Goal: Transaction & Acquisition: Purchase product/service

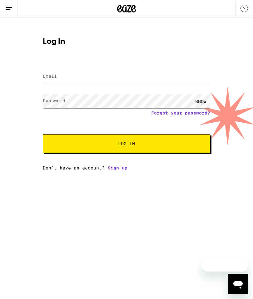
click at [86, 70] on input "Email" at bounding box center [126, 77] width 167 height 14
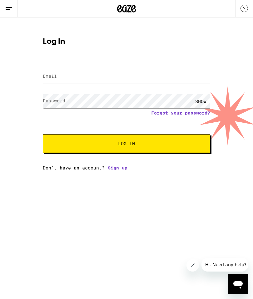
type input "[EMAIL_ADDRESS][DOMAIN_NAME]"
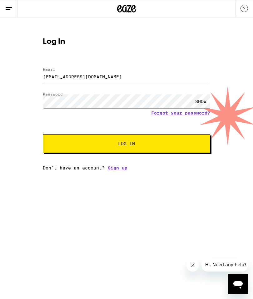
click at [126, 144] on button "Log In" at bounding box center [126, 143] width 167 height 19
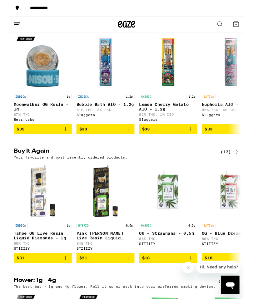
scroll to position [371, 0]
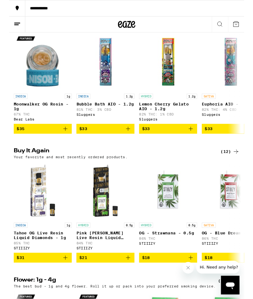
click at [119, 281] on span "$21" at bounding box center [103, 276] width 56 height 7
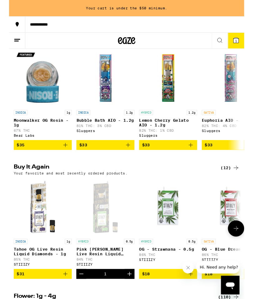
scroll to position [0, 0]
click at [41, 253] on img "Open page for Tahoe OG Live Resin Liquid Diamonds - 1g from STIIIZY" at bounding box center [36, 222] width 62 height 62
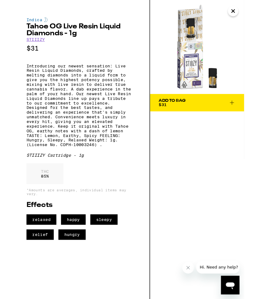
click at [240, 7] on icon "Close" at bounding box center [240, 11] width 7 height 9
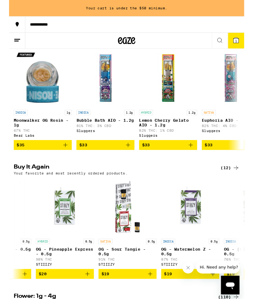
scroll to position [0, 246]
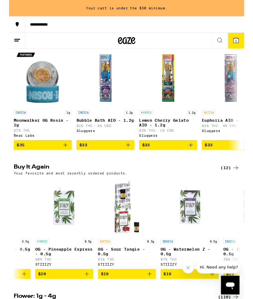
click at [205, 265] on span "Hi. Need any help?" at bounding box center [219, 267] width 41 height 5
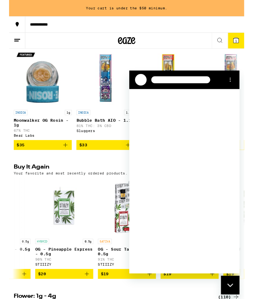
scroll to position [0, 0]
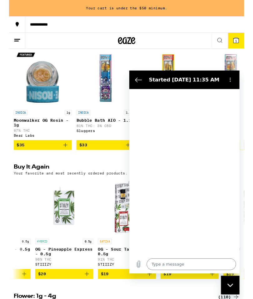
type textarea "x"
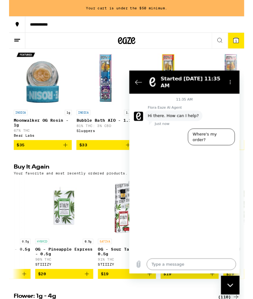
click at [164, 277] on textarea at bounding box center [195, 278] width 96 height 12
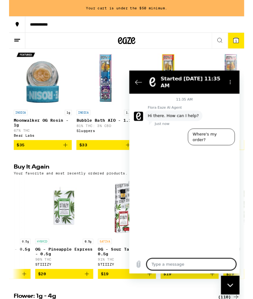
scroll to position [445, 0]
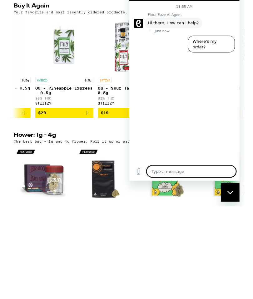
type textarea "R"
type textarea "x"
type textarea "Re"
type textarea "x"
type textarea "Rec"
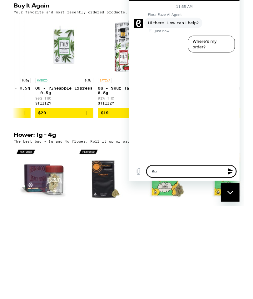
type textarea "x"
type textarea "Recc"
type textarea "x"
type textarea "Rec"
type textarea "x"
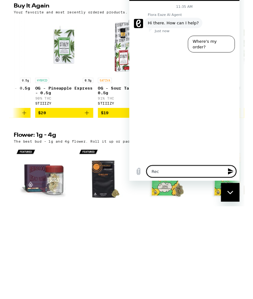
type textarea "Re"
type textarea "x"
type textarea "R"
type textarea "x"
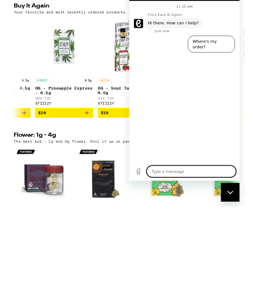
type textarea "F"
type textarea "x"
type textarea "Fo"
type textarea "x"
type textarea "For"
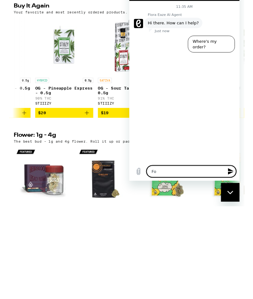
type textarea "x"
type textarea "For"
type textarea "x"
type textarea "For s"
type textarea "x"
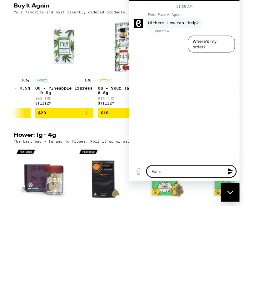
type textarea "For sl"
type textarea "x"
type textarea "For sleep"
type textarea "x"
type textarea "For sleep"
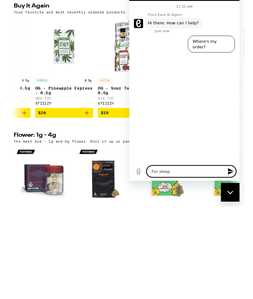
type textarea "x"
type textarea "For sleep"
click at [238, 186] on icon "Send message" at bounding box center [237, 185] width 7 height 7
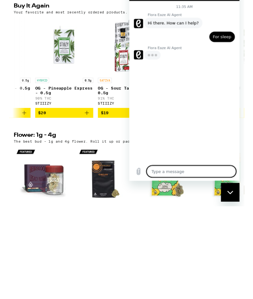
type textarea "x"
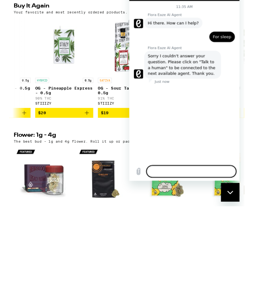
type textarea "x"
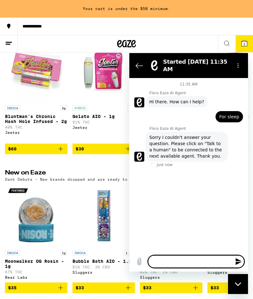
scroll to position [240, 0]
click at [243, 157] on div "Flora Eaze AI Agent says: Sorry I couldn't answer your question. Please click o…" at bounding box center [191, 146] width 114 height 31
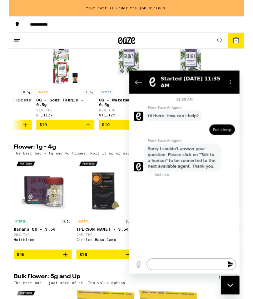
scroll to position [0, 313]
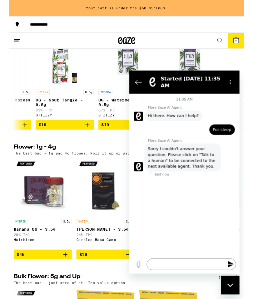
click at [84, 138] on icon "Add to bag" at bounding box center [83, 133] width 7 height 7
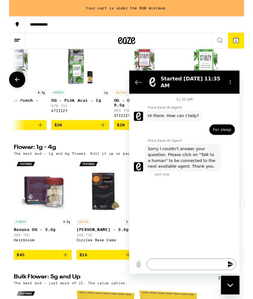
scroll to position [531, 0]
click at [238, 47] on button "2" at bounding box center [243, 43] width 17 height 17
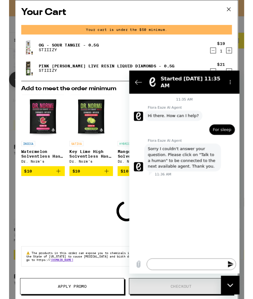
click at [228, 287] on icon "Close messaging window" at bounding box center [230, 285] width 7 height 4
type textarea "x"
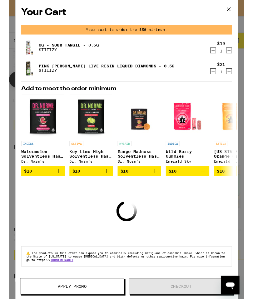
click at [238, 7] on icon at bounding box center [235, 9] width 9 height 9
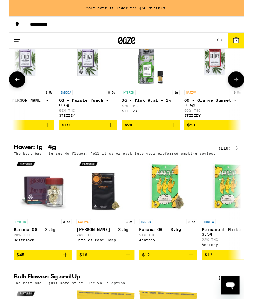
scroll to position [0, 490]
click at [133, 138] on span "$28" at bounding box center [152, 134] width 56 height 7
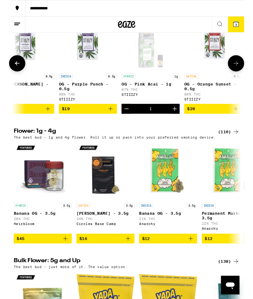
click at [244, 27] on span "3" at bounding box center [244, 27] width 2 height 4
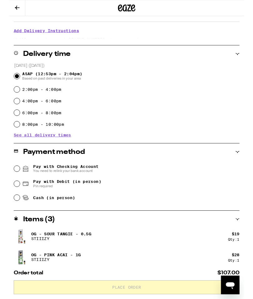
scroll to position [120, 0]
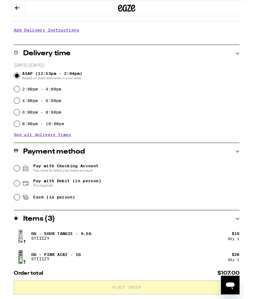
click at [9, 197] on input "Pay with Debit (in person) Pin required" at bounding box center [8, 197] width 6 height 6
radio input "true"
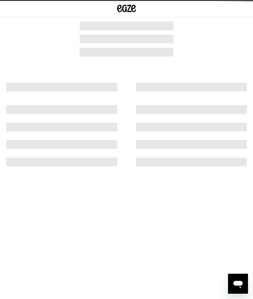
scroll to position [0, 0]
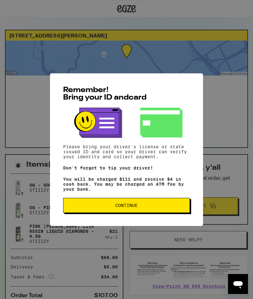
click at [119, 207] on span "Continue" at bounding box center [126, 205] width 22 height 4
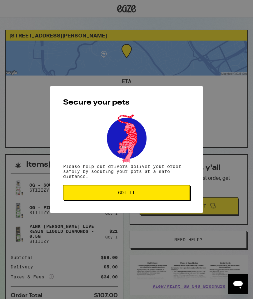
click at [131, 195] on span "Got it" at bounding box center [126, 192] width 17 height 4
